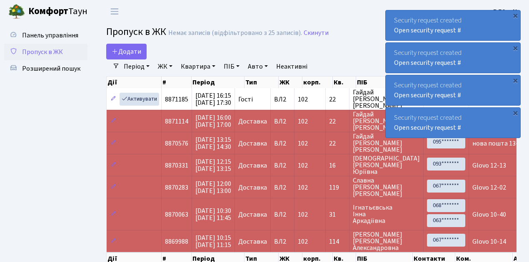
select select "25"
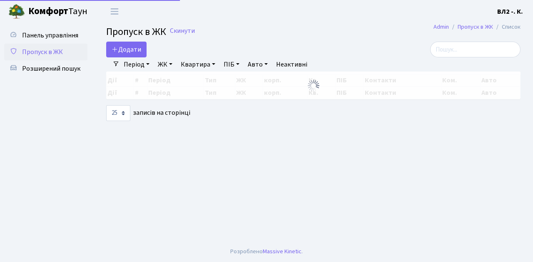
select select "25"
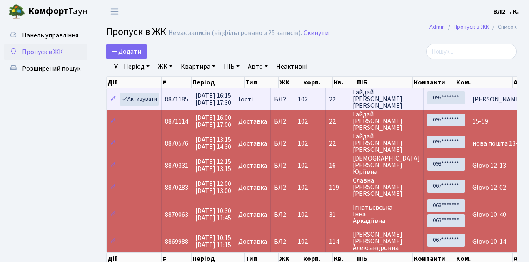
click at [489, 105] on td "[PERSON_NAME]" at bounding box center [499, 99] width 60 height 22
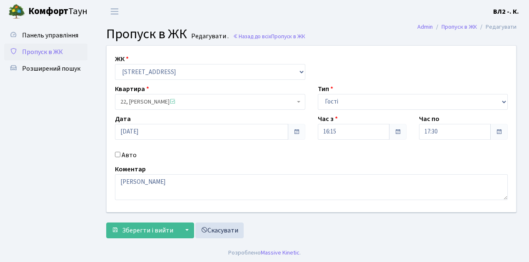
click at [72, 171] on ul "Панель управління Пропуск в ЖК Розширений пошук" at bounding box center [45, 133] width 83 height 212
click at [298, 223] on div "Зберегти і вийти ▼ Зберегти та продовжити редагування Зберегти та створити Скас…" at bounding box center [311, 231] width 410 height 16
click at [43, 52] on span "Пропуск в ЖК" at bounding box center [42, 51] width 41 height 9
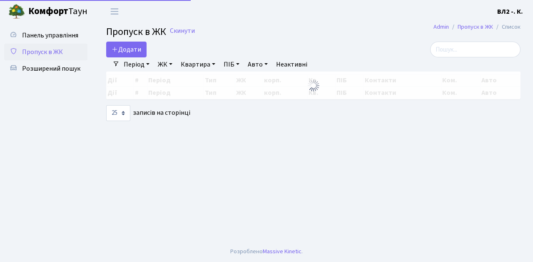
select select "25"
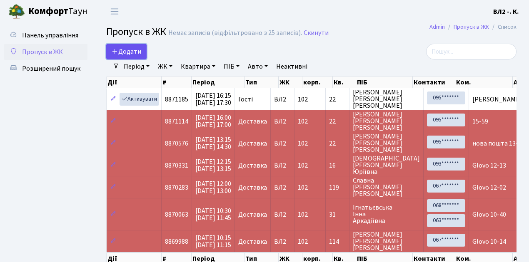
click at [142, 55] on link "Додати" at bounding box center [126, 52] width 40 height 16
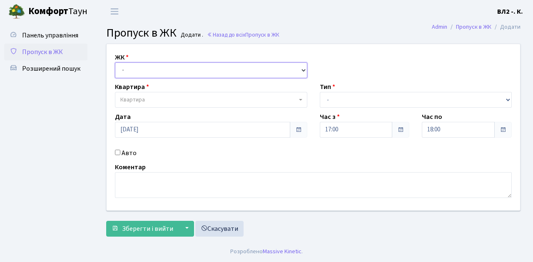
click at [303, 67] on select "- [STREET_ADDRESS][PERSON_NAME]" at bounding box center [211, 70] width 192 height 16
select select "317"
click at [115, 62] on select "- [STREET_ADDRESS][PERSON_NAME]" at bounding box center [211, 70] width 192 height 16
select select
click at [302, 99] on b at bounding box center [300, 100] width 3 height 2
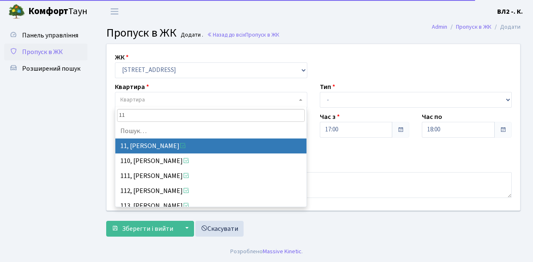
type input "119"
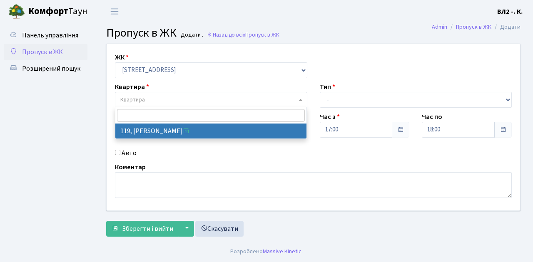
select select "38293"
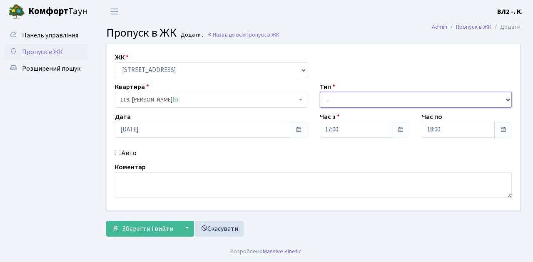
drag, startPoint x: 507, startPoint y: 99, endPoint x: 501, endPoint y: 99, distance: 5.4
click at [507, 99] on select "- Доставка Таксі Гості Сервіс" at bounding box center [416, 100] width 192 height 16
select select "1"
click at [320, 92] on select "- Доставка Таксі Гості Сервіс" at bounding box center [416, 100] width 192 height 16
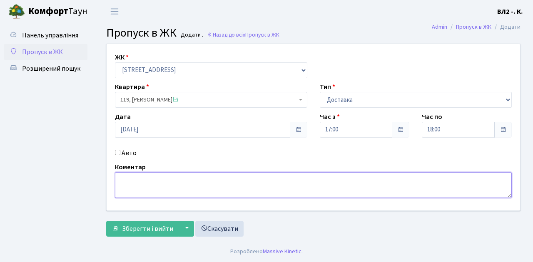
click at [129, 180] on textarea at bounding box center [313, 185] width 397 height 26
type textarea "Glovo 17-02"
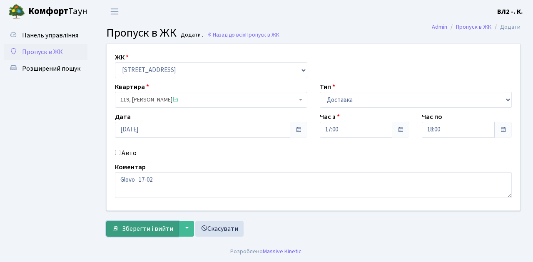
click at [130, 229] on span "Зберегти і вийти" at bounding box center [147, 229] width 51 height 9
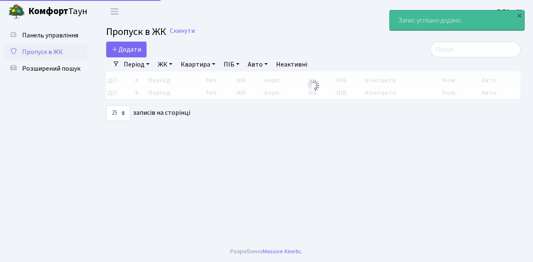
select select "25"
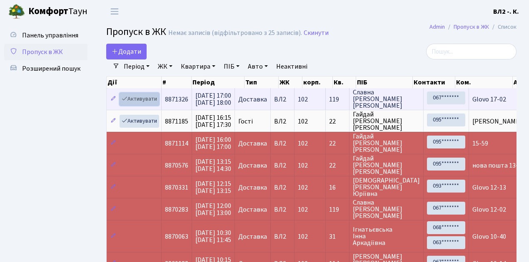
click at [157, 104] on link "Активувати" at bounding box center [140, 99] width 40 height 13
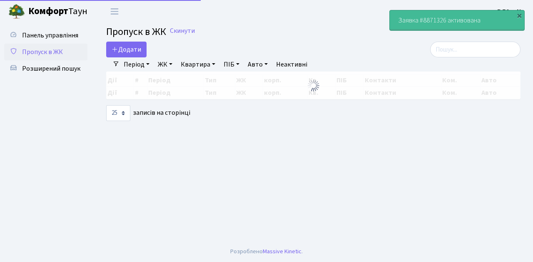
select select "25"
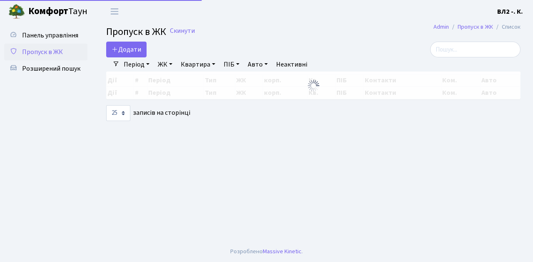
select select "25"
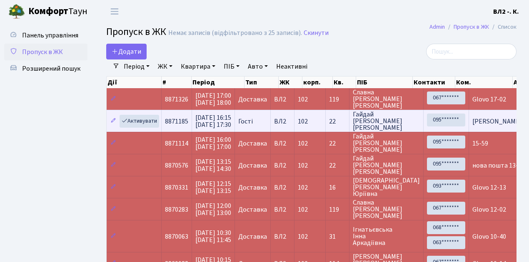
click at [469, 128] on td "[PERSON_NAME]" at bounding box center [499, 121] width 60 height 22
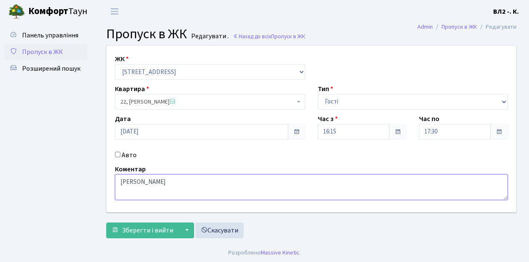
click at [169, 183] on textarea "[PERSON_NAME]" at bounding box center [311, 188] width 393 height 26
type textarea "сімя Куриловичі 17-28"
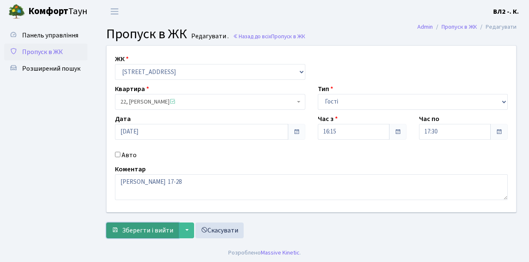
click at [127, 231] on span "Зберегти і вийти" at bounding box center [147, 230] width 51 height 9
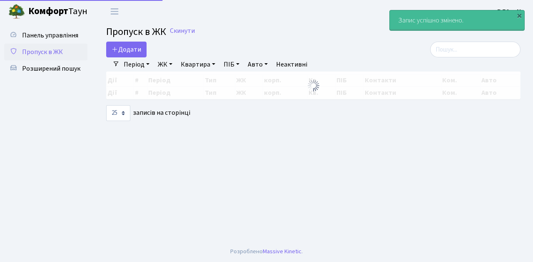
select select "25"
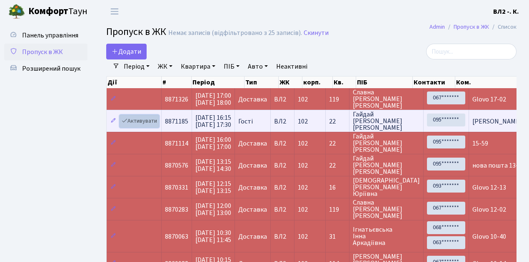
click at [154, 126] on link "Активувати" at bounding box center [140, 121] width 40 height 13
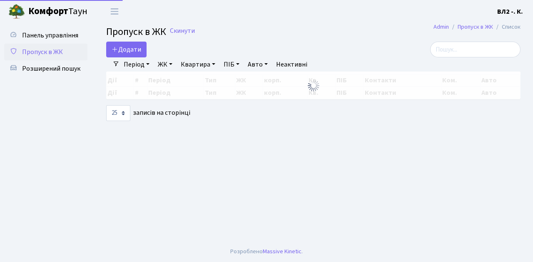
select select "25"
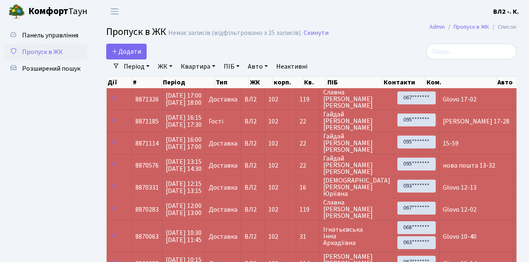
click at [43, 177] on ul "Панель управління Пропуск в ЖК Розширений пошук" at bounding box center [45, 166] width 83 height 279
